Goal: Task Accomplishment & Management: Manage account settings

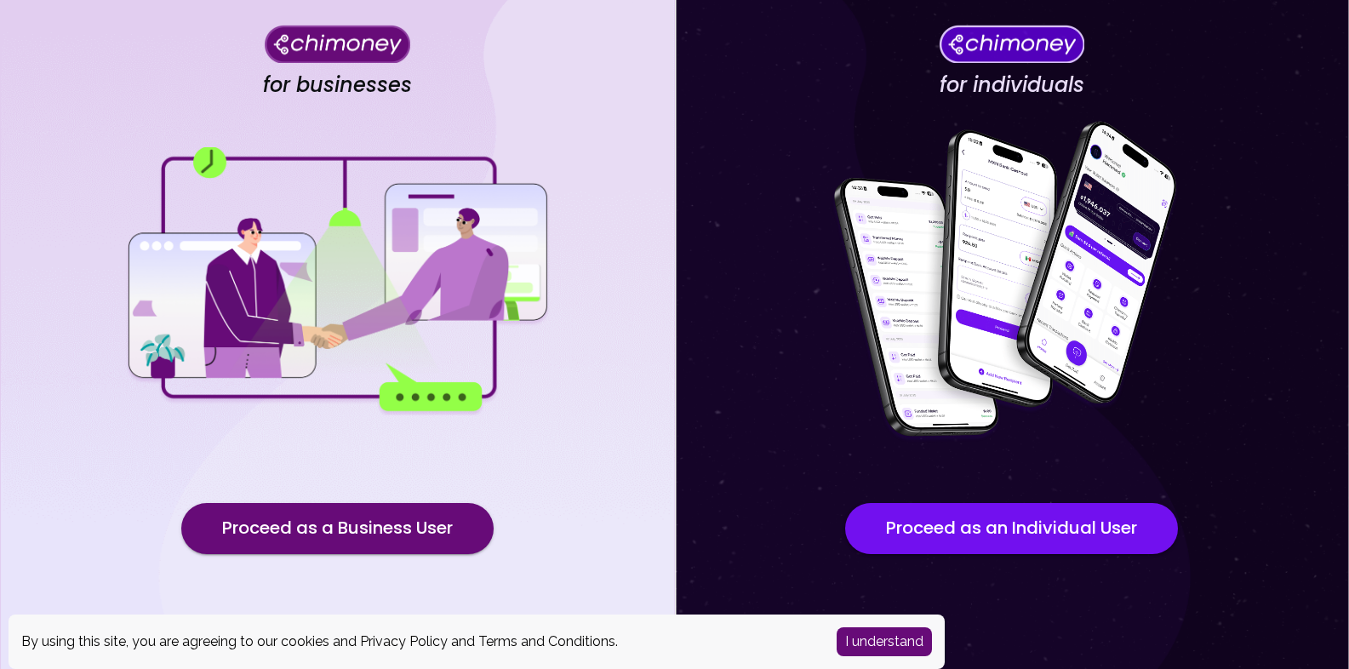
scroll to position [100, 0]
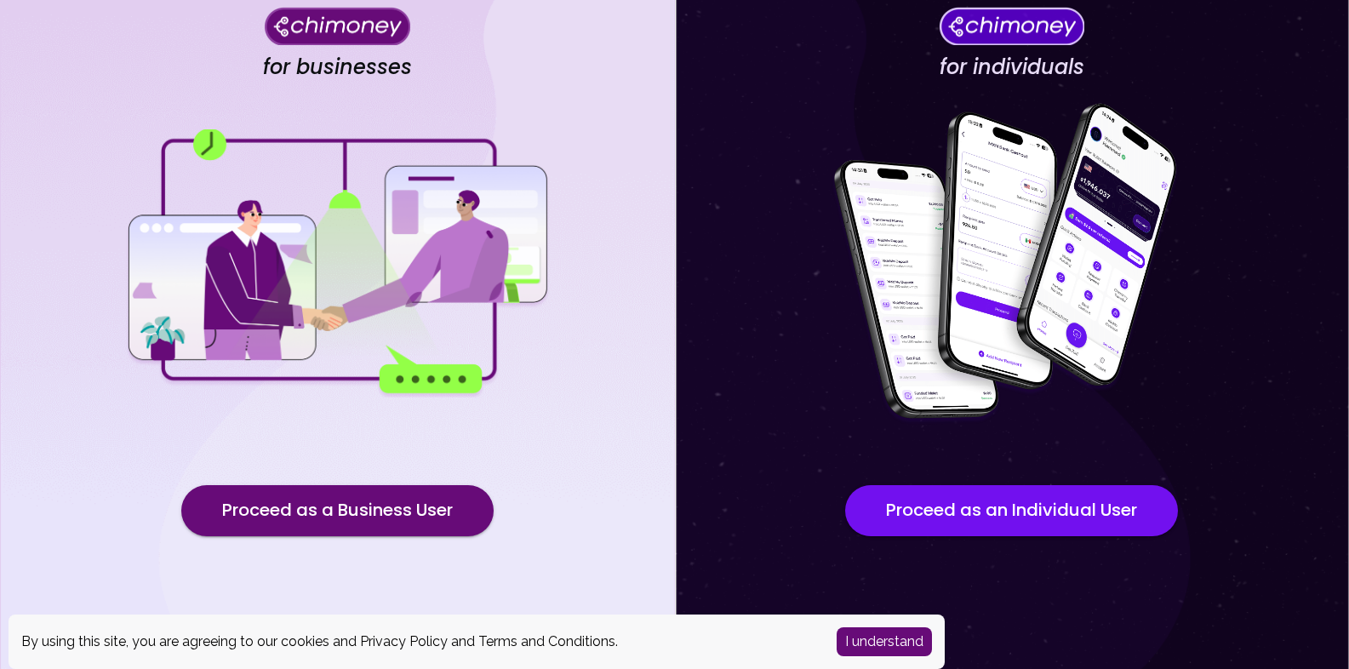
click at [893, 650] on button "I understand" at bounding box center [884, 641] width 95 height 29
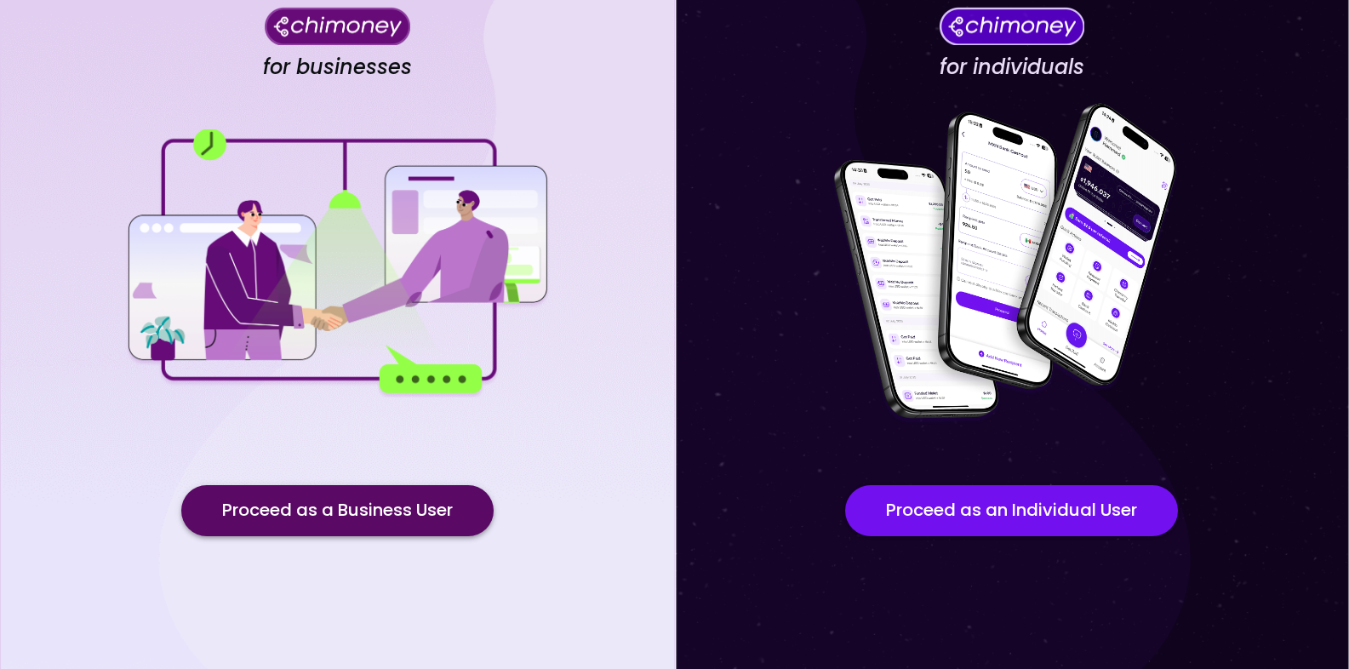
click at [400, 507] on button "Proceed as a Business User" at bounding box center [337, 510] width 312 height 51
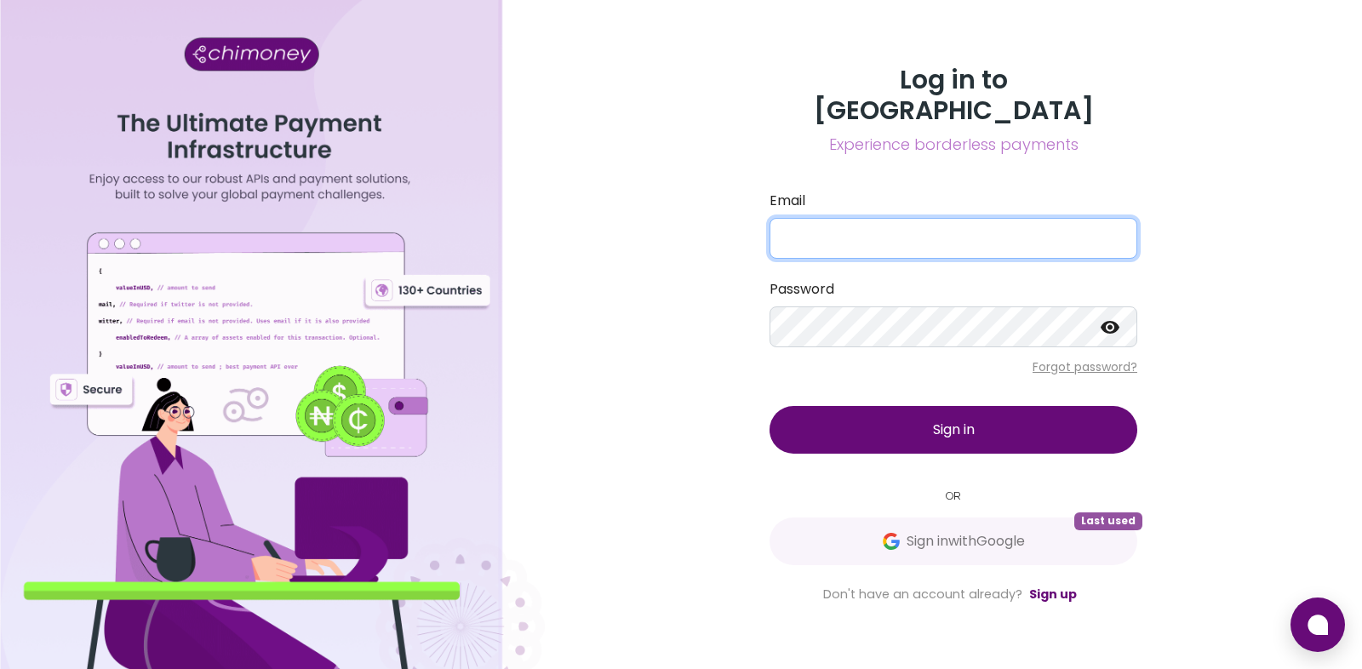
type input "[PERSON_NAME][EMAIL_ADDRESS][DOMAIN_NAME]"
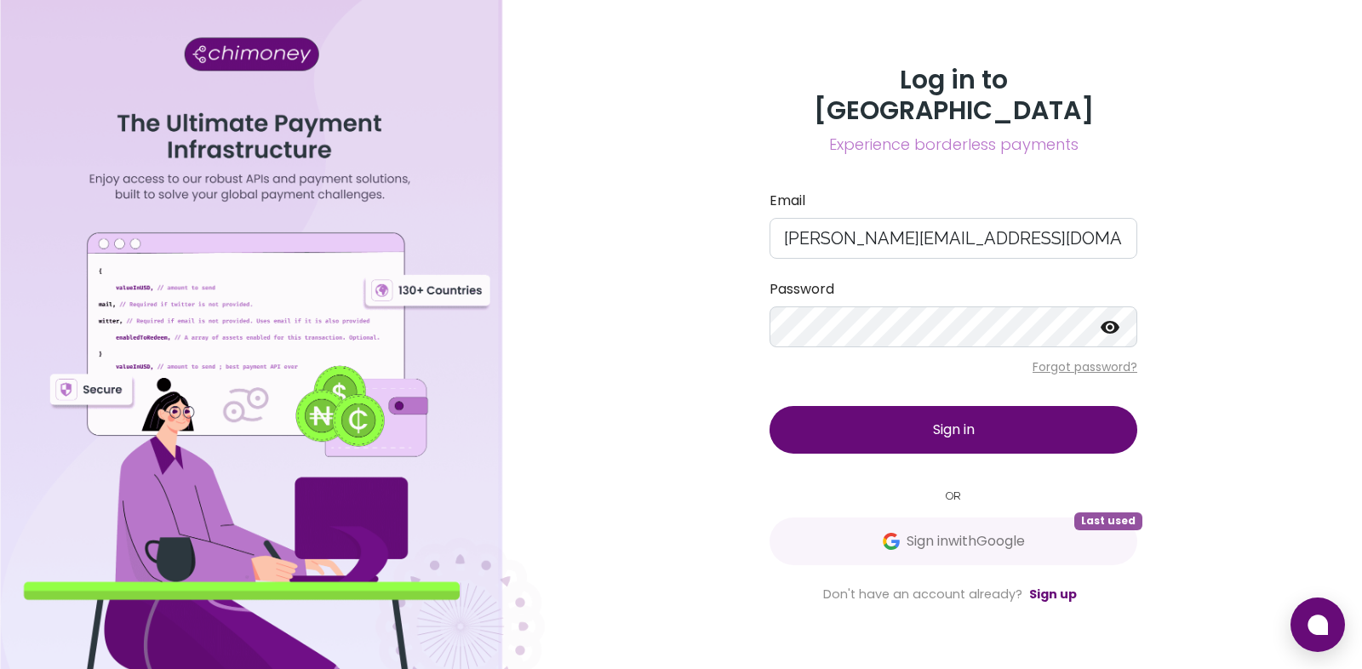
click at [910, 417] on button "Sign in" at bounding box center [954, 430] width 368 height 48
click at [615, 140] on div "Log in to Chimoney Experience borderless payments Email [PERSON_NAME][EMAIL_ADD…" at bounding box center [953, 334] width 817 height 669
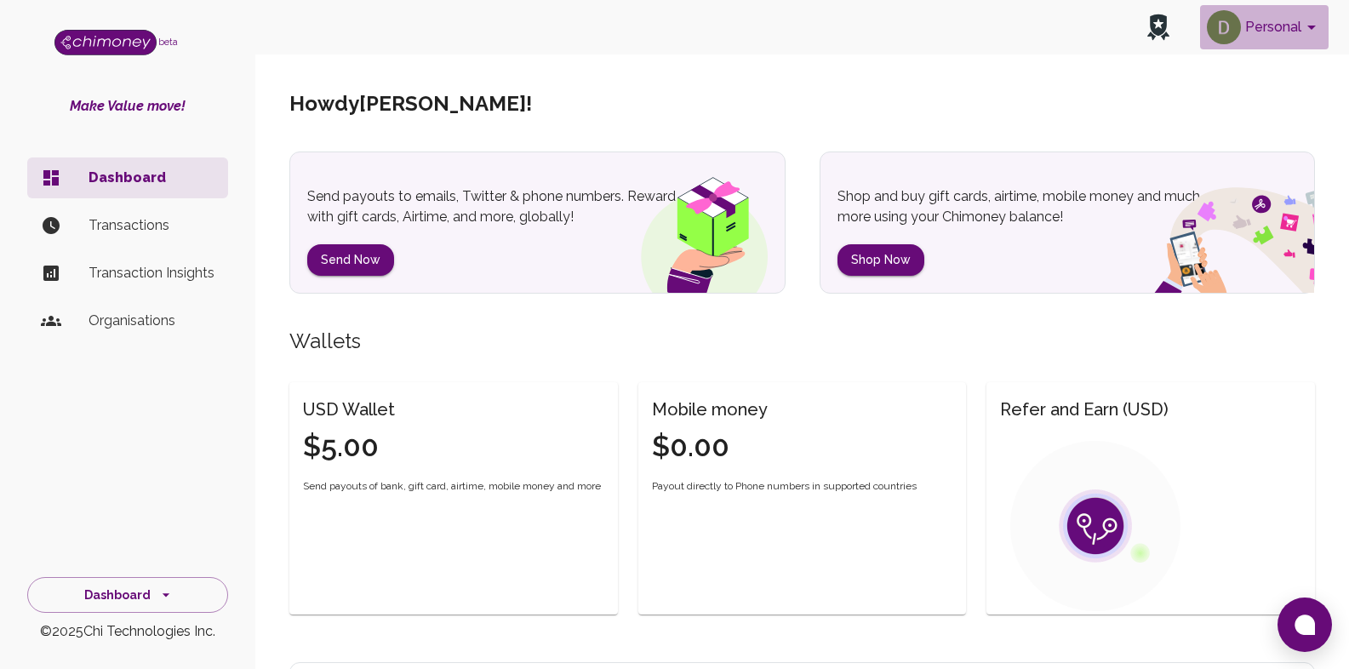
click at [1271, 26] on button "Personal" at bounding box center [1264, 27] width 129 height 44
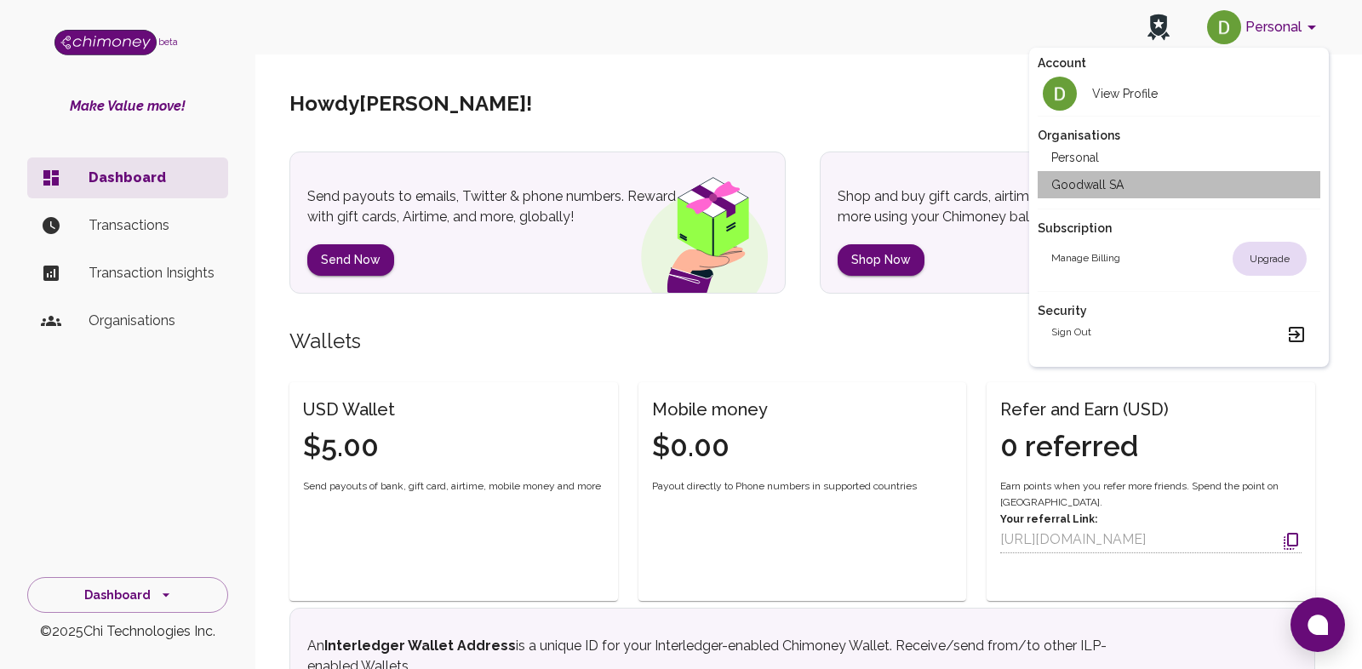
click at [1086, 192] on li "Goodwall SA" at bounding box center [1180, 184] width 284 height 27
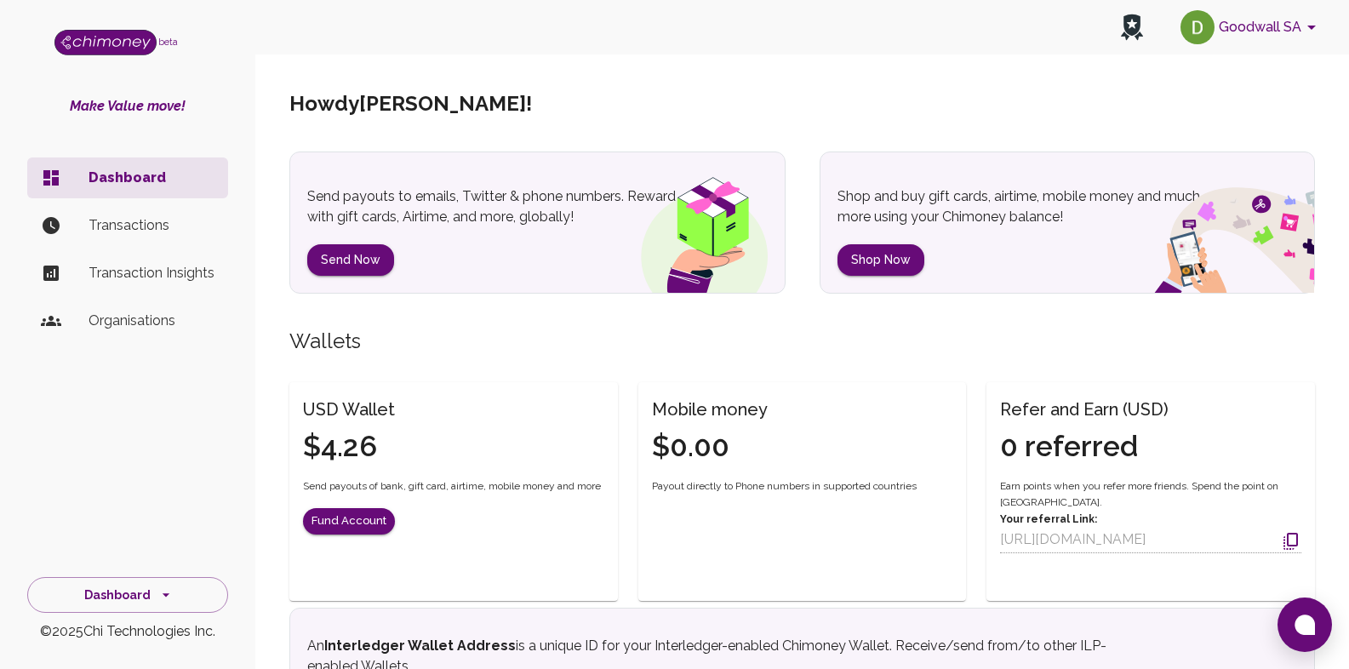
scroll to position [204, 0]
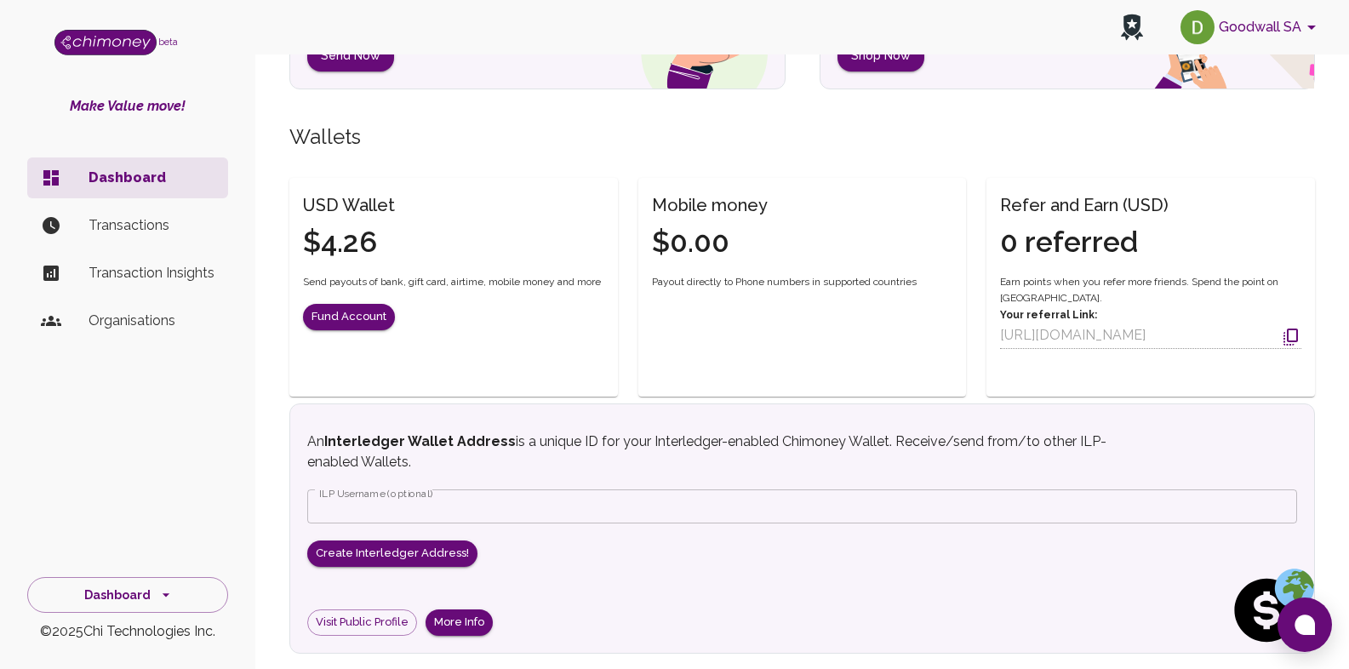
click at [150, 234] on p "Transactions" at bounding box center [152, 225] width 126 height 20
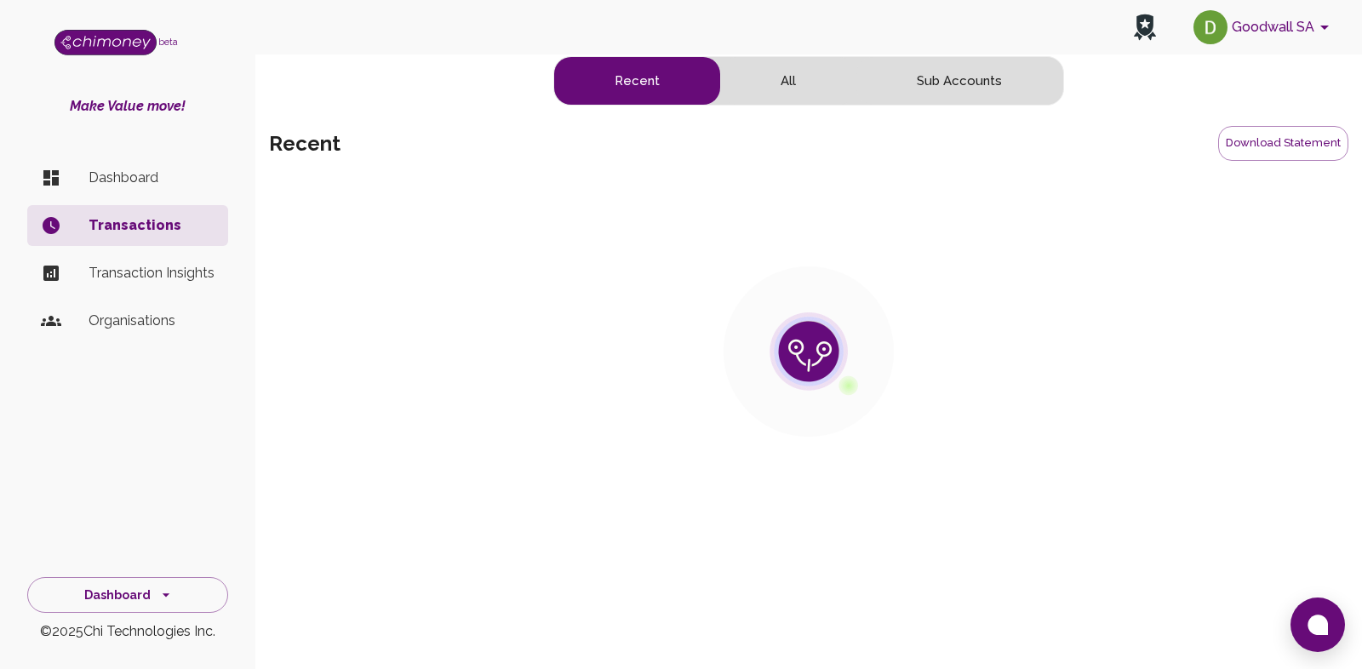
click at [129, 187] on p "Dashboard" at bounding box center [152, 178] width 126 height 20
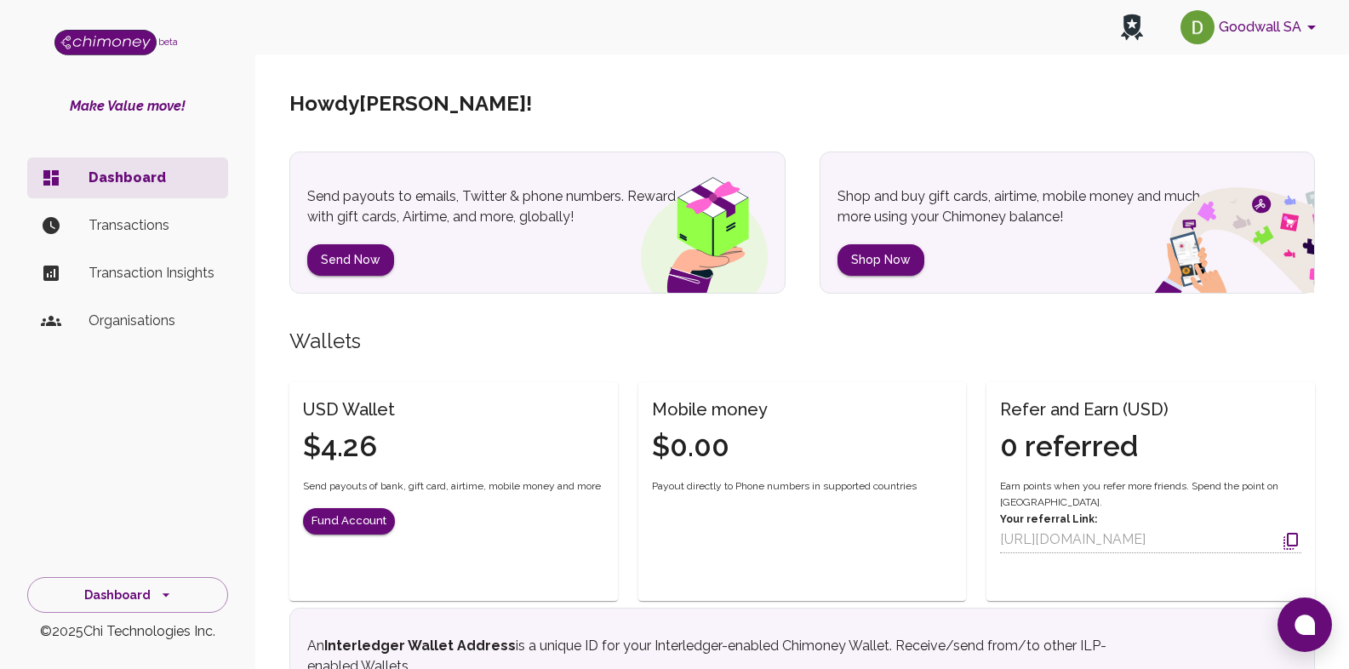
scroll to position [306, 0]
